Goal: Obtain resource: Obtain resource

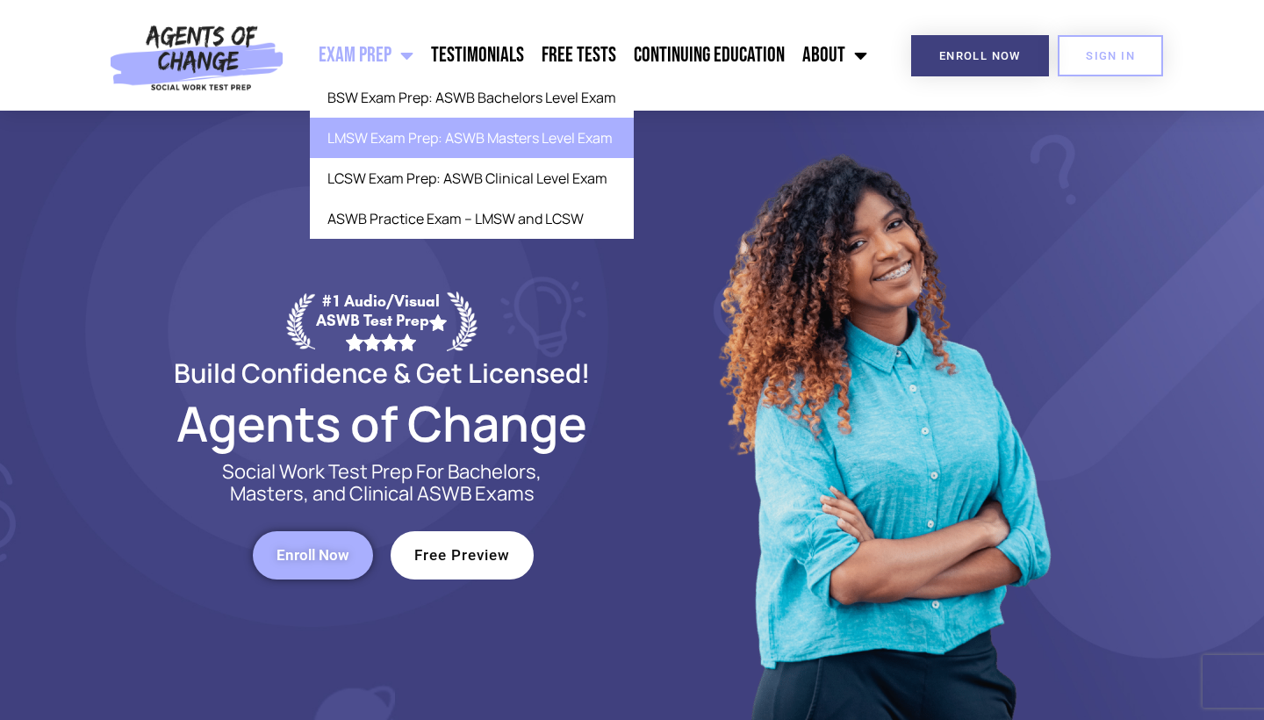
click at [405, 136] on link "LMSW Exam Prep: ASWB Masters Level Exam" at bounding box center [472, 138] width 324 height 40
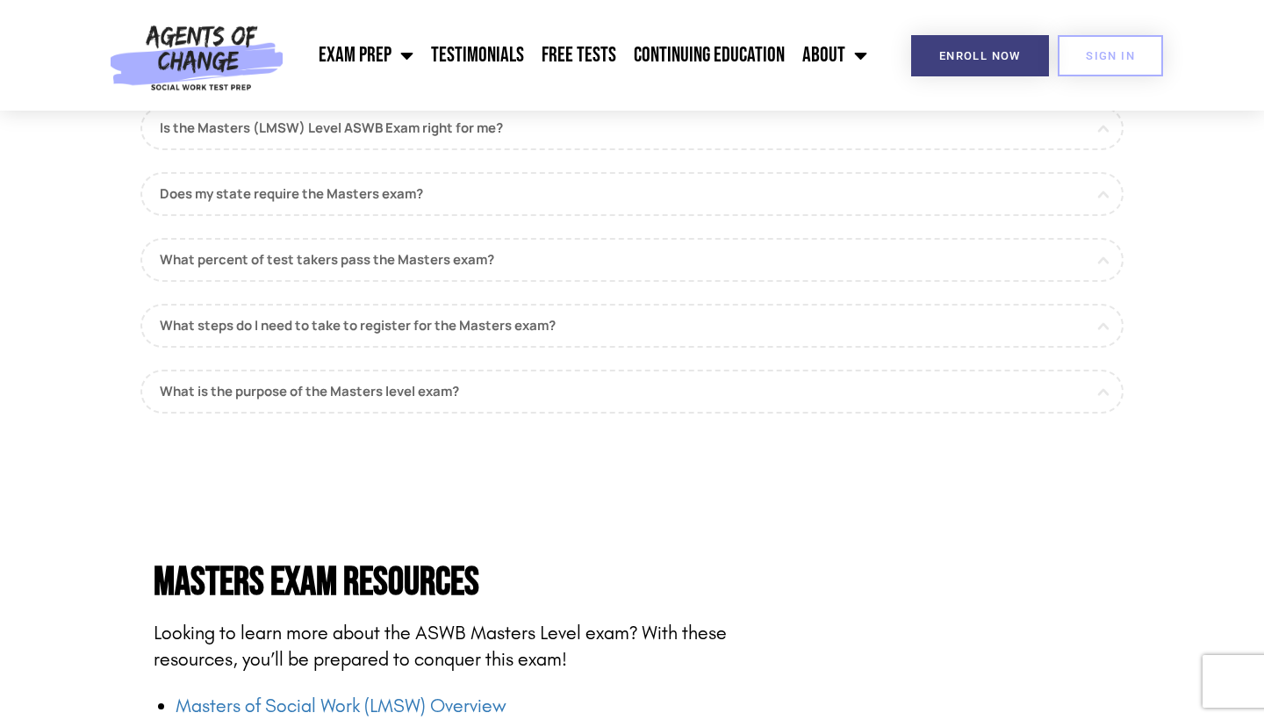
scroll to position [1682, 0]
click at [1102, 240] on link "What percent of test takers pass the Masters exam?" at bounding box center [631, 259] width 983 height 44
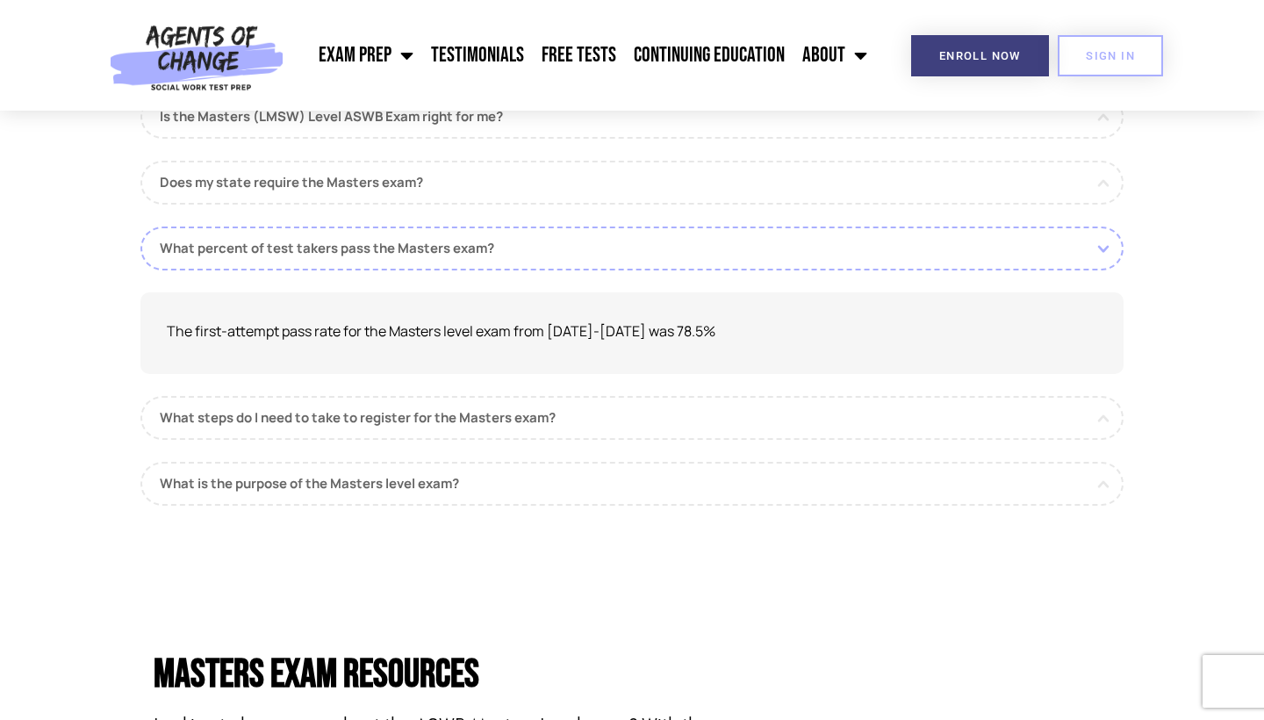
scroll to position [1669, 0]
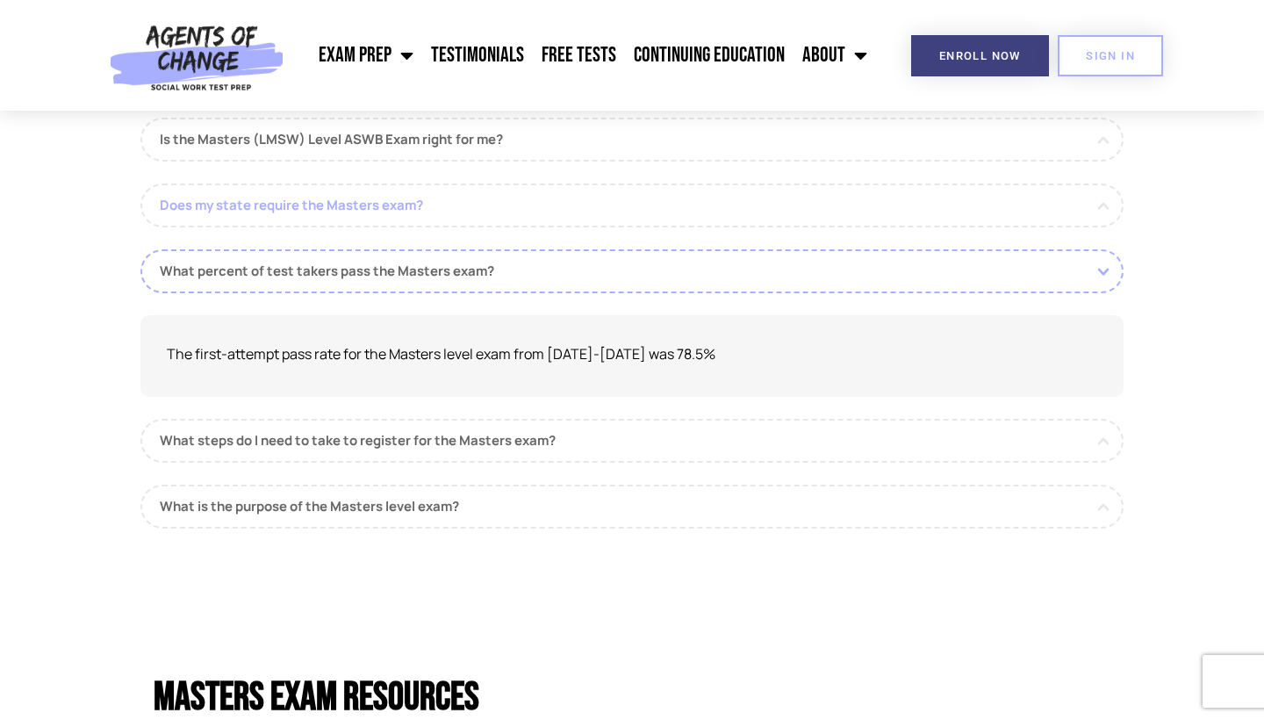
click at [1106, 187] on link "Does my state require the Masters exam?" at bounding box center [631, 205] width 983 height 44
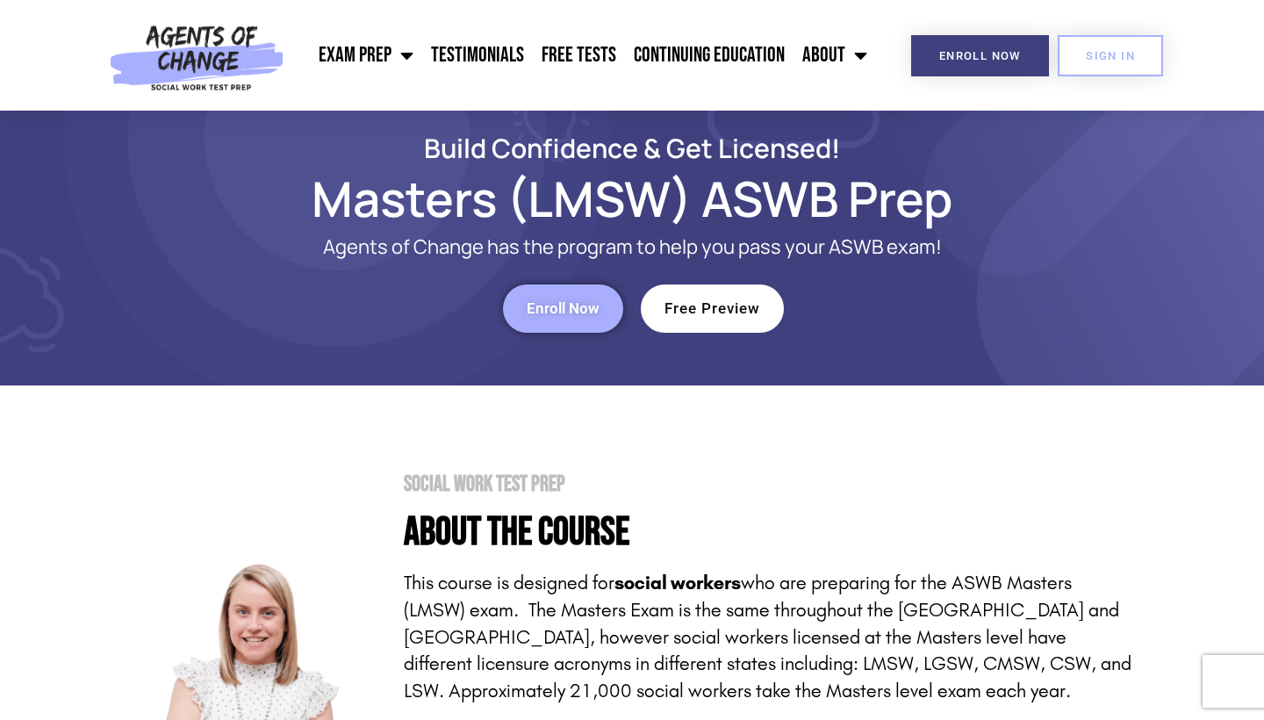
scroll to position [0, 0]
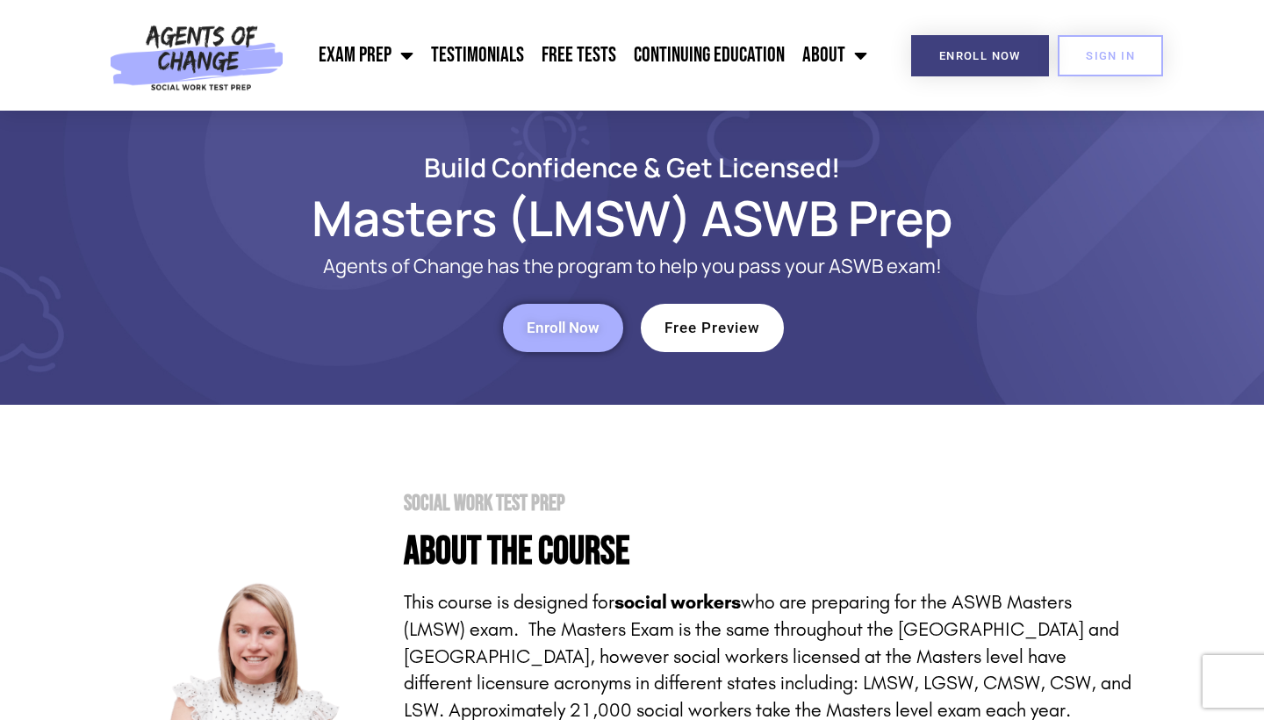
click at [579, 326] on span "Enroll Now" at bounding box center [563, 327] width 73 height 15
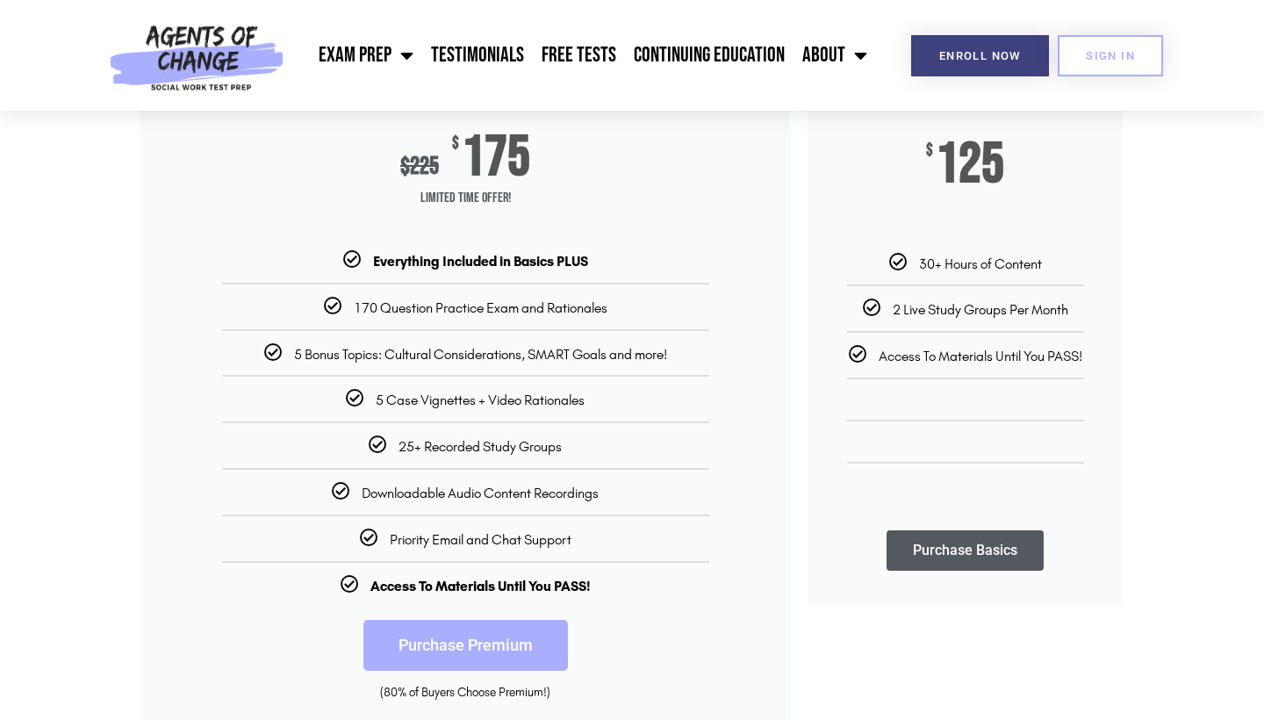
scroll to position [262, 0]
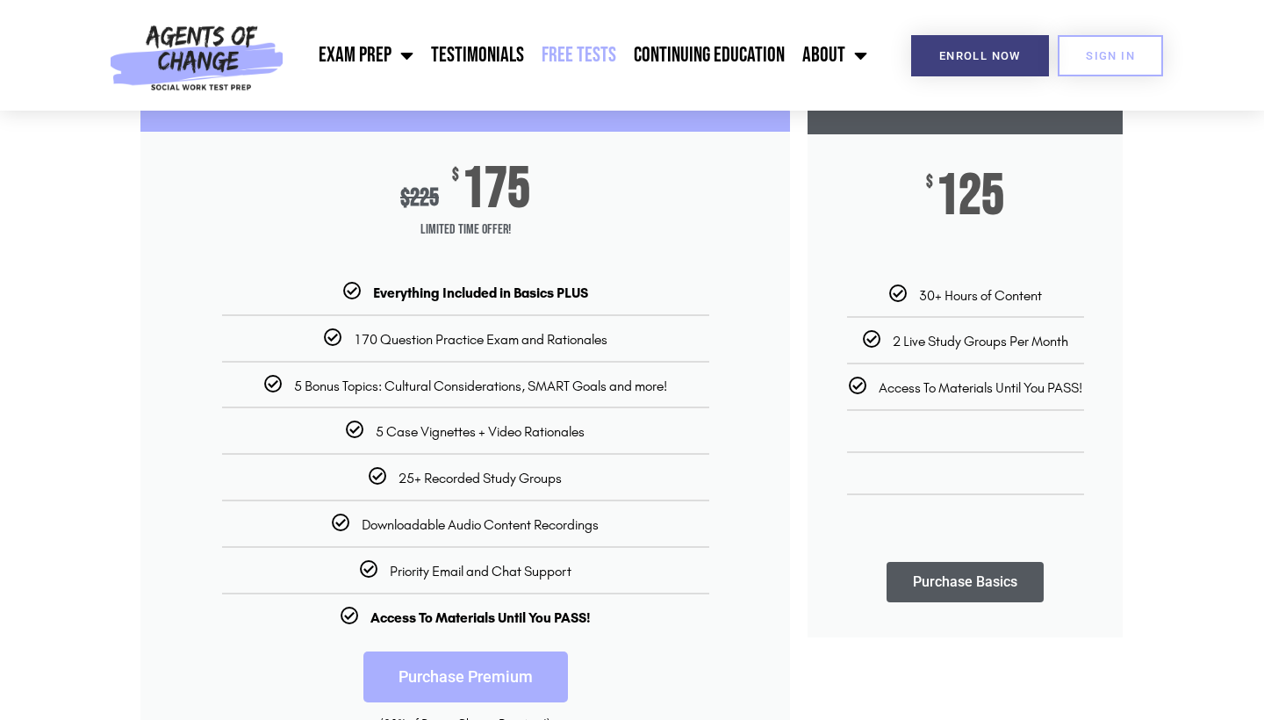
click at [583, 39] on link "Free Tests" at bounding box center [579, 55] width 92 height 44
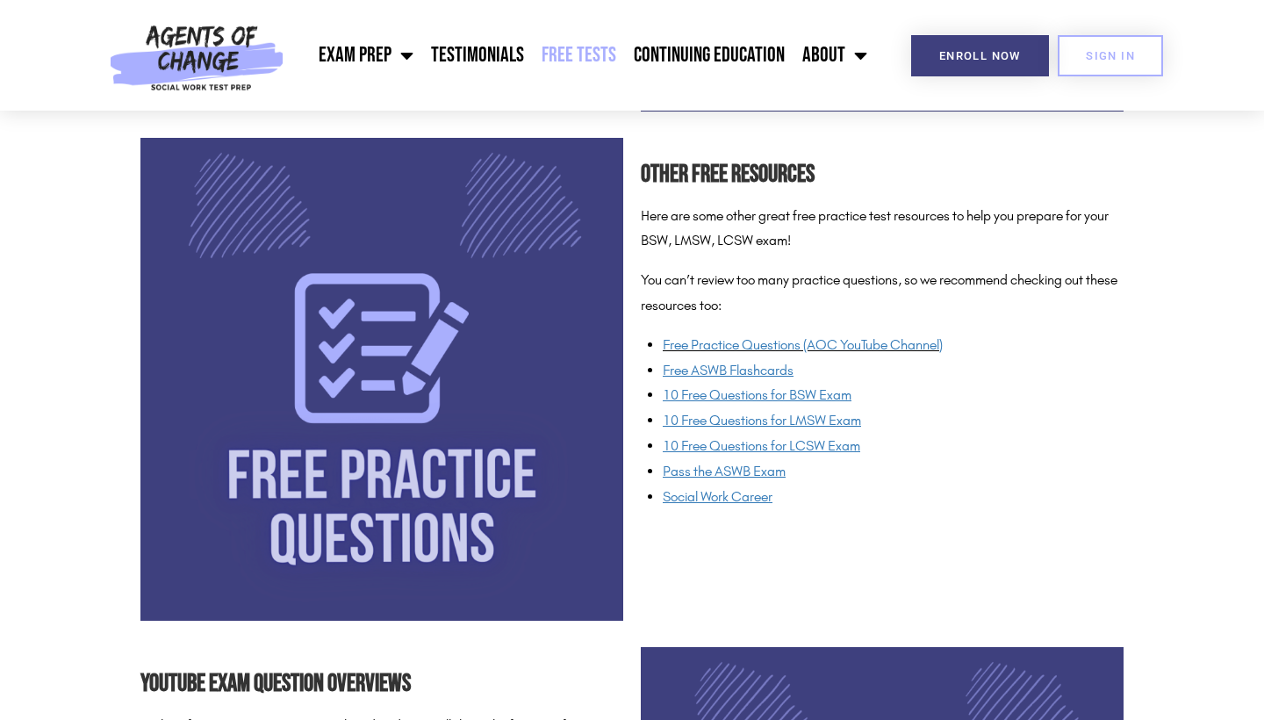
scroll to position [1265, 0]
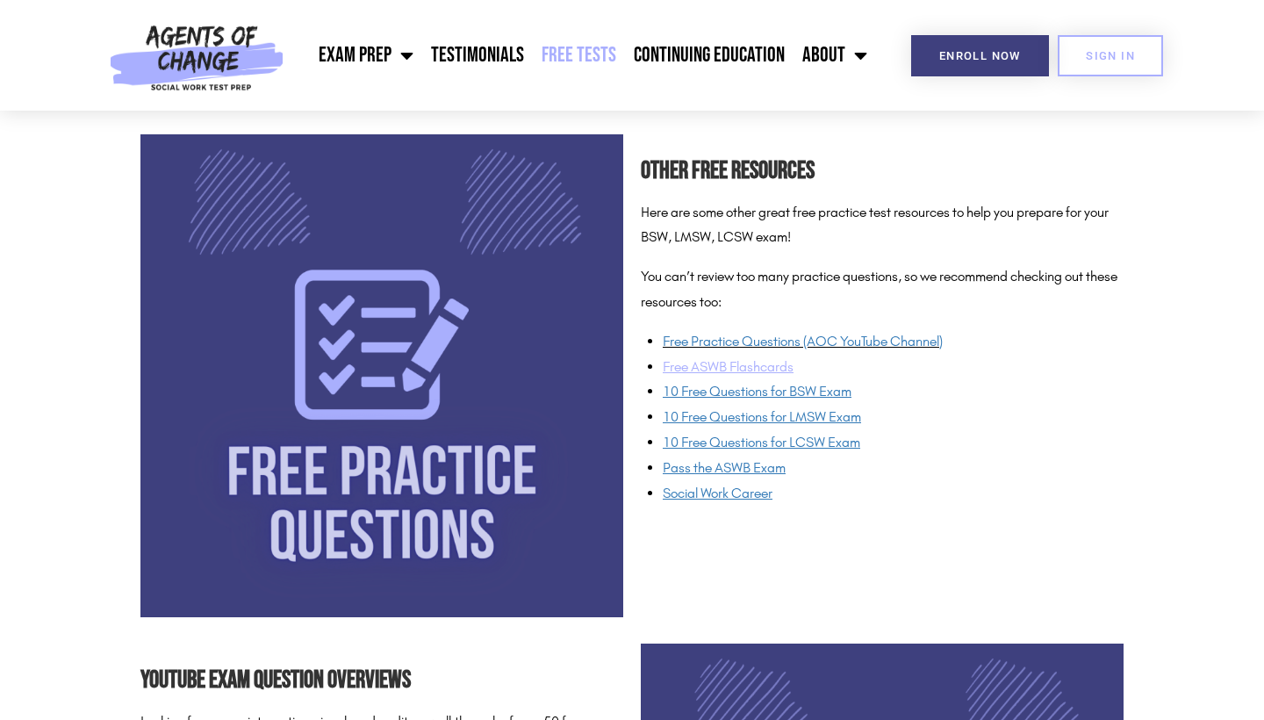
click at [761, 358] on u "Free ASWB Flashcards" at bounding box center [728, 366] width 131 height 17
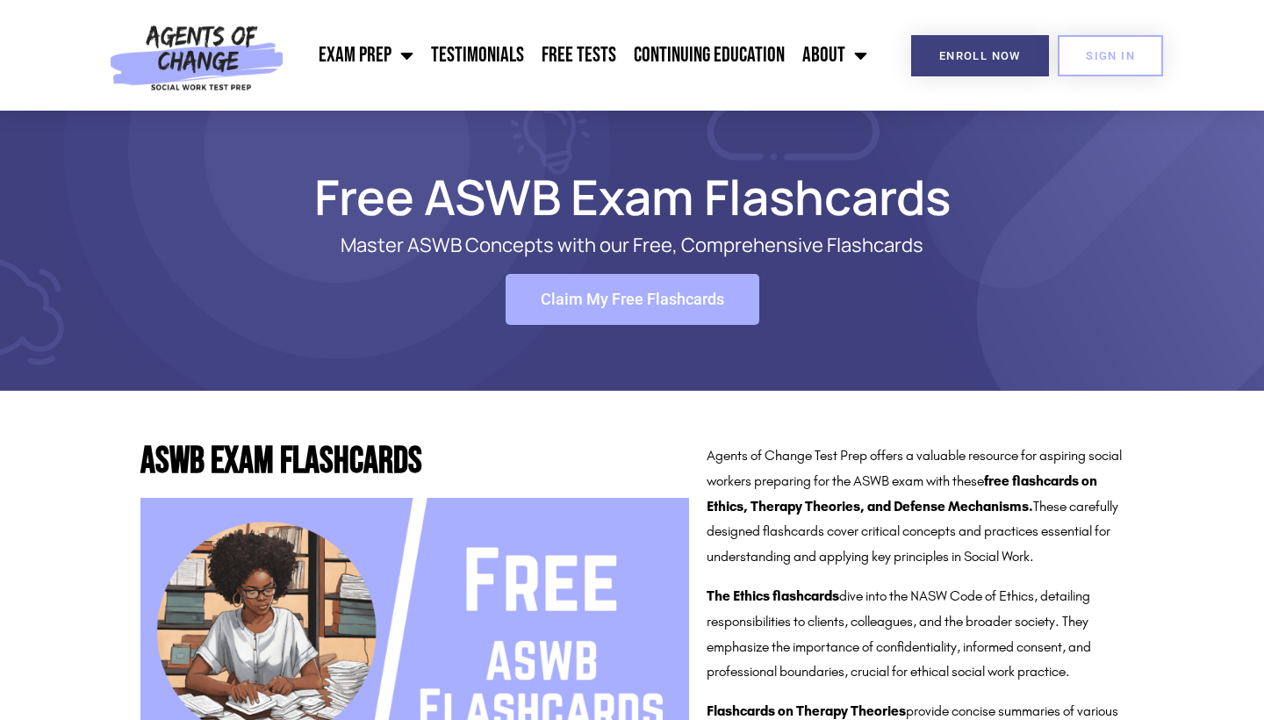
click at [705, 284] on link "Claim My Free Flashcards" at bounding box center [633, 299] width 254 height 51
